Goal: Task Accomplishment & Management: Manage account settings

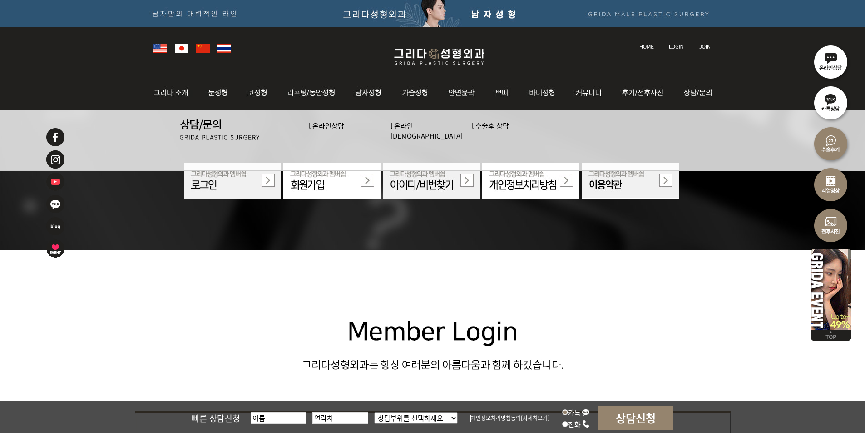
click at [677, 44] on img at bounding box center [676, 46] width 15 height 5
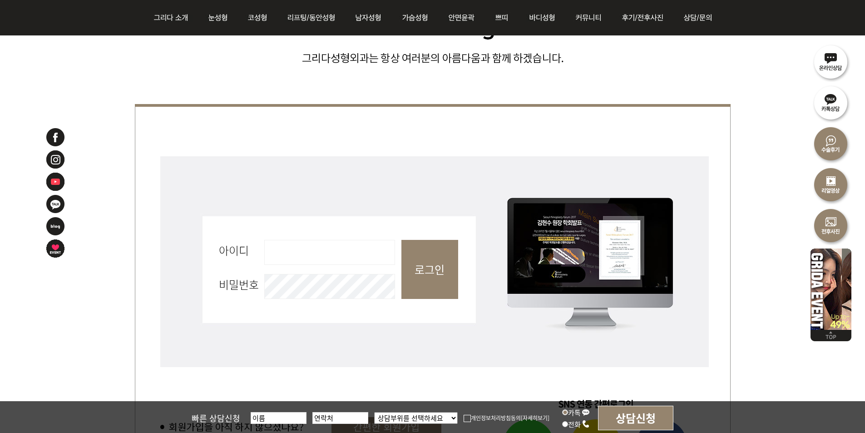
scroll to position [272, 0]
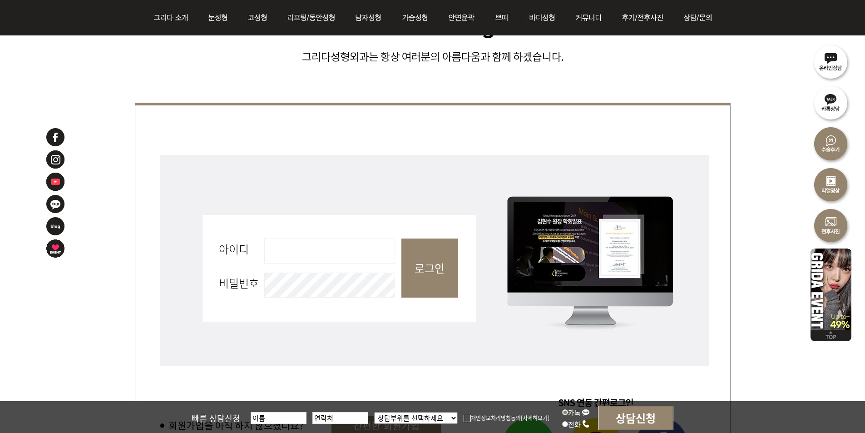
click at [342, 249] on input "아이디 필수" at bounding box center [329, 250] width 131 height 25
type input "admin"
click at [438, 260] on input "로그인" at bounding box center [429, 267] width 57 height 59
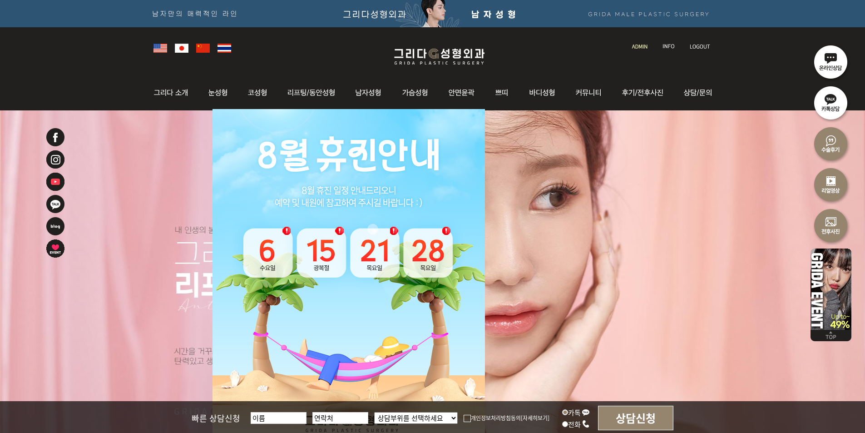
click at [635, 48] on img at bounding box center [639, 46] width 15 height 5
